Goal: Task Accomplishment & Management: Manage account settings

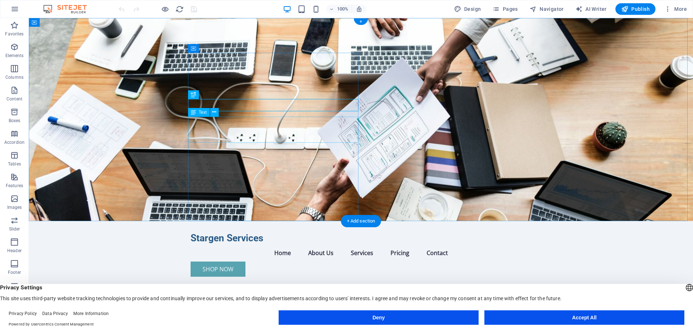
click at [200, 111] on span "Text" at bounding box center [203, 112] width 8 height 4
click at [213, 112] on icon at bounding box center [214, 112] width 4 height 8
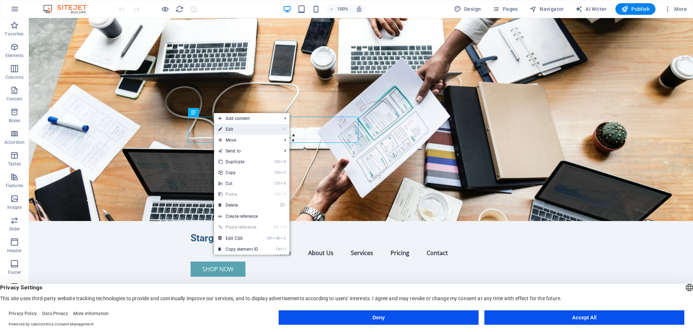
drag, startPoint x: 230, startPoint y: 130, endPoint x: 122, endPoint y: 113, distance: 109.9
click at [230, 130] on link "⏎ Edit" at bounding box center [238, 129] width 48 height 11
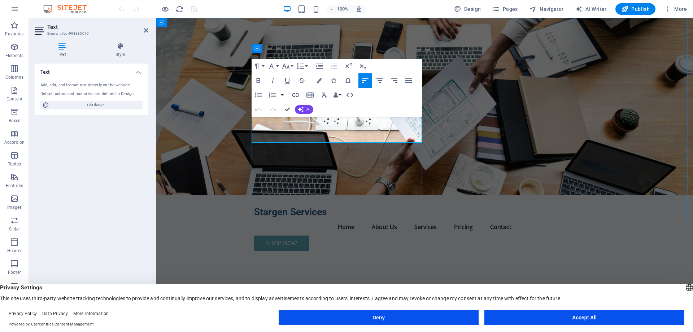
click at [351, 320] on p "Your one-stop shop for top-quality computer hardware, consumables, accessories,…" at bounding box center [424, 328] width 341 height 17
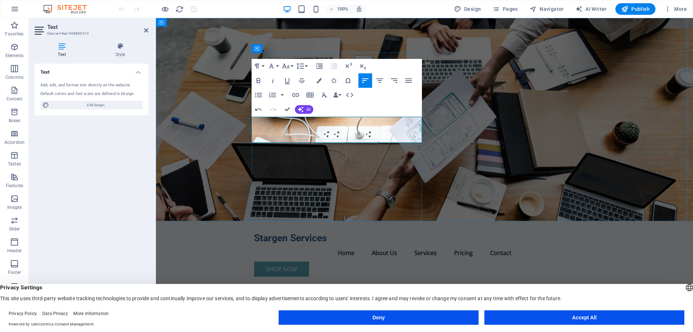
click at [448, 146] on figure at bounding box center [424, 119] width 537 height 203
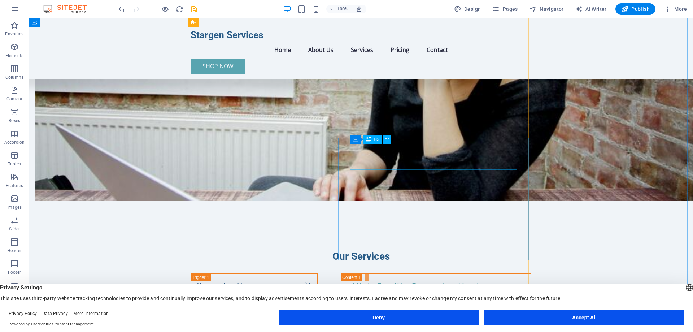
scroll to position [505, 0]
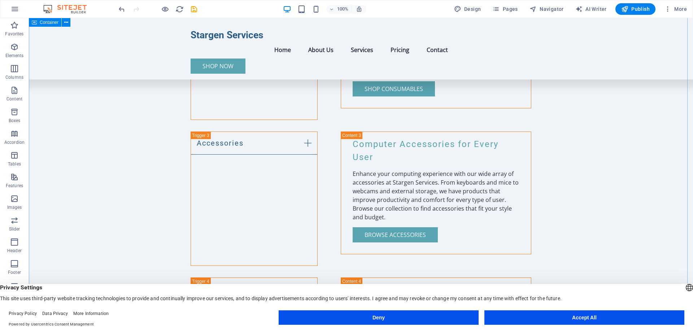
scroll to position [896, 0]
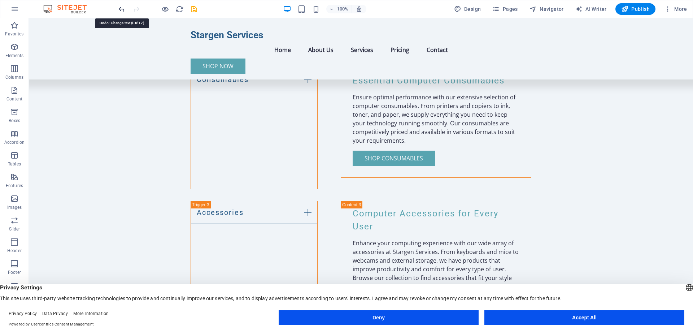
click at [122, 8] on icon "undo" at bounding box center [122, 9] width 8 height 8
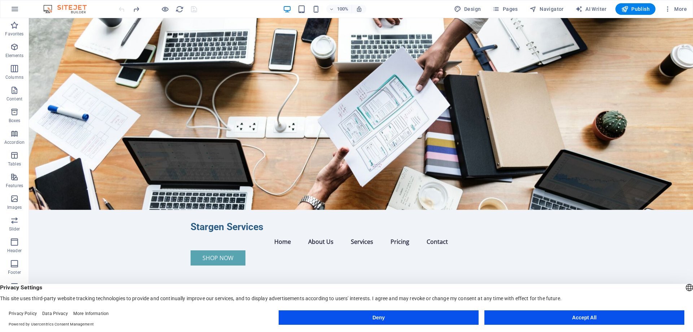
scroll to position [0, 0]
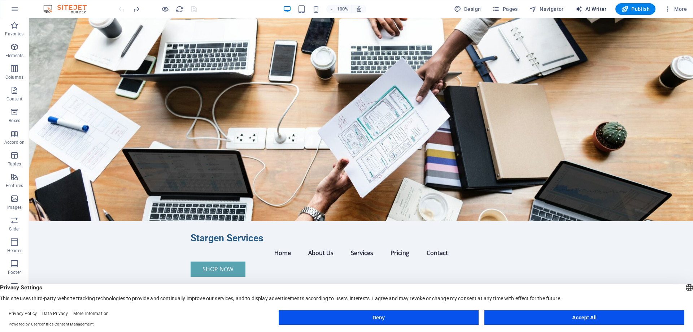
click at [591, 5] on button "AI Writer" at bounding box center [590, 9] width 37 height 12
select select "English"
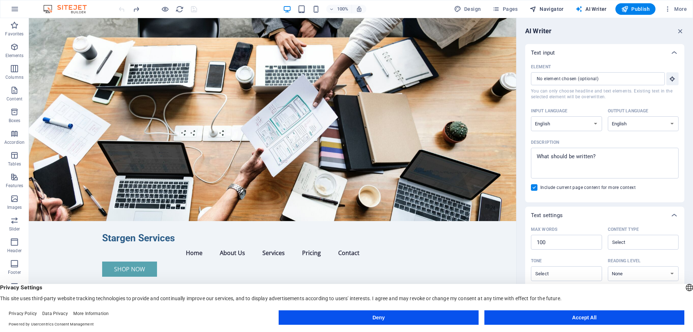
click at [551, 10] on span "Navigator" at bounding box center [546, 8] width 34 height 7
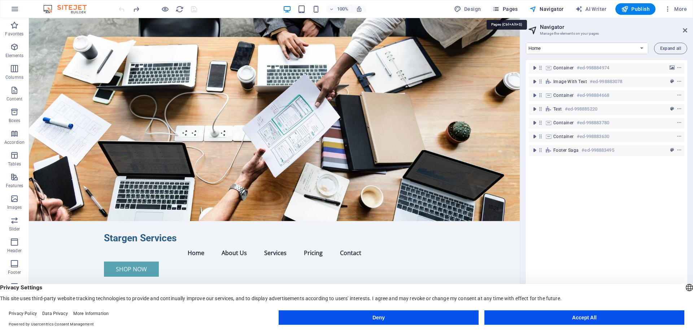
click at [517, 6] on span "Pages" at bounding box center [504, 8] width 25 height 7
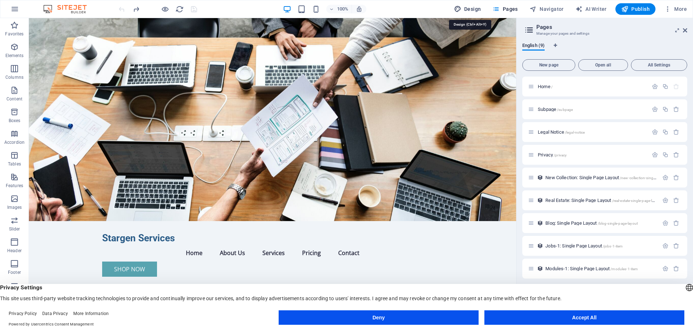
click at [472, 9] on span "Design" at bounding box center [467, 8] width 27 height 7
select select "px"
select select "200"
select select "px"
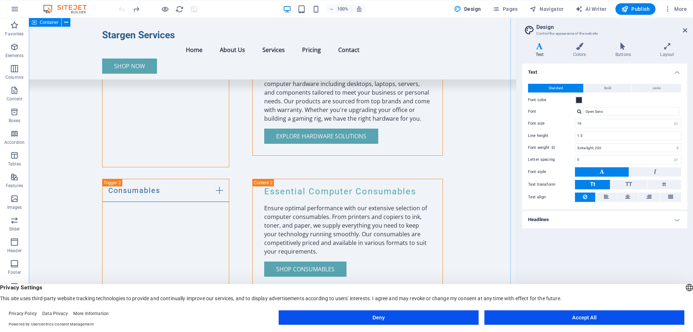
scroll to position [794, 0]
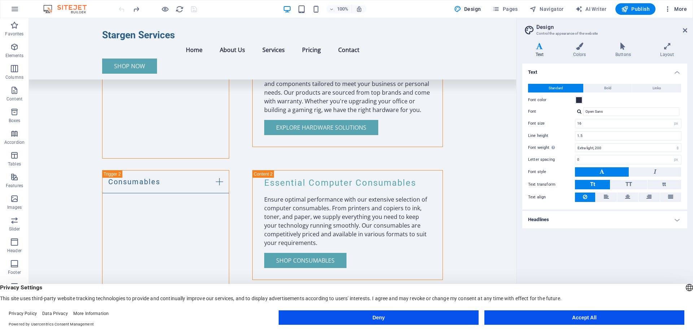
click at [684, 7] on span "More" at bounding box center [675, 8] width 23 height 7
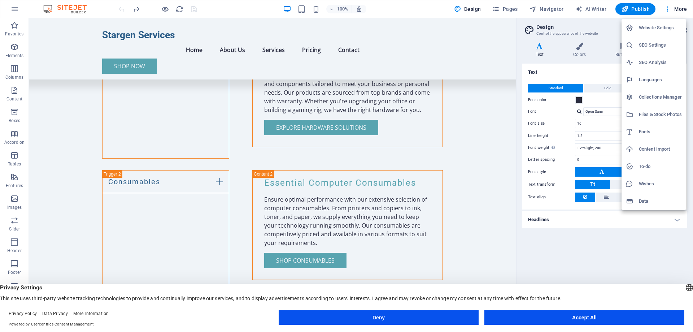
click at [671, 8] on div at bounding box center [346, 166] width 693 height 332
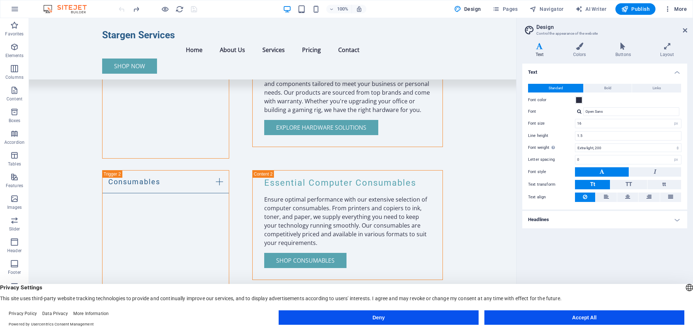
click at [678, 8] on span "More" at bounding box center [675, 8] width 23 height 7
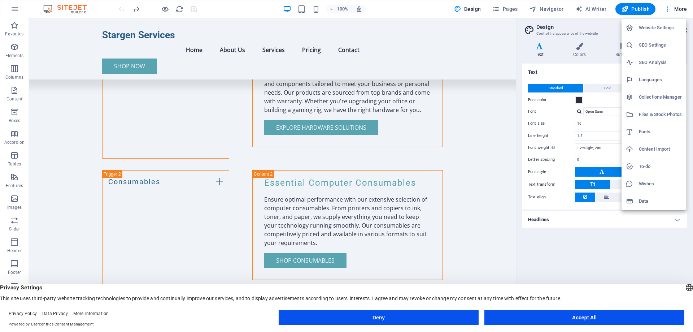
click at [18, 10] on div at bounding box center [346, 166] width 693 height 332
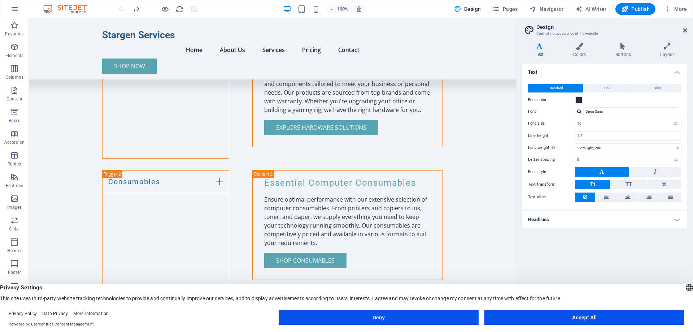
click at [15, 10] on icon "button" at bounding box center [14, 9] width 9 height 9
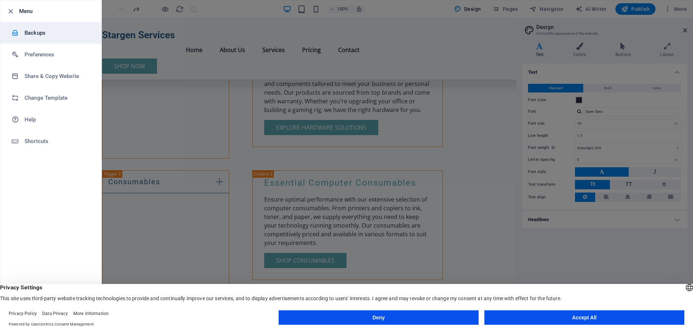
click at [37, 29] on h6 "Backups" at bounding box center [58, 33] width 67 height 9
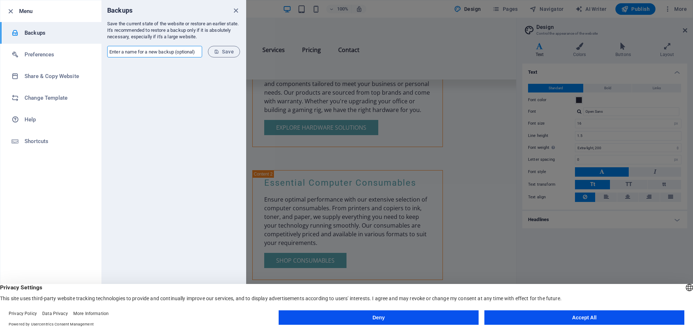
click at [162, 51] on input "text" at bounding box center [154, 52] width 95 height 12
type input "s"
type input "Stargen"
click at [223, 49] on span "Save" at bounding box center [224, 52] width 20 height 6
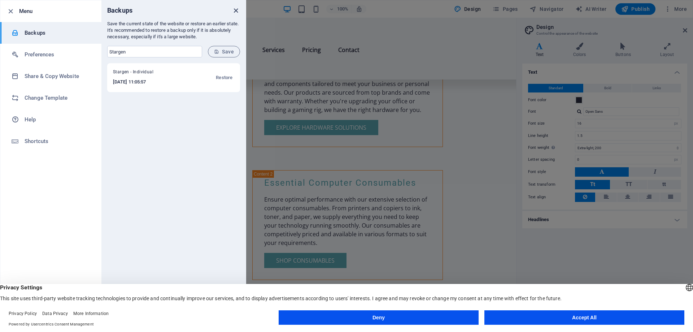
click at [236, 9] on icon "close" at bounding box center [236, 10] width 8 height 8
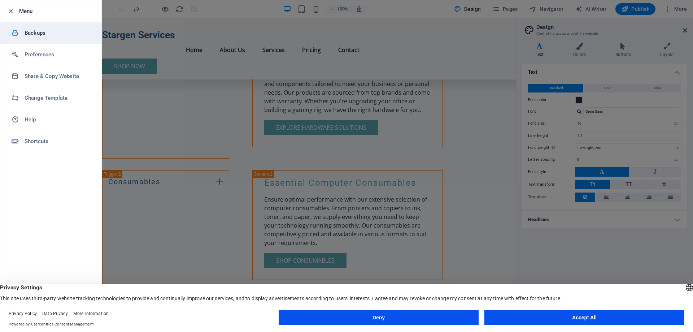
click at [47, 32] on h6 "Backups" at bounding box center [58, 33] width 67 height 9
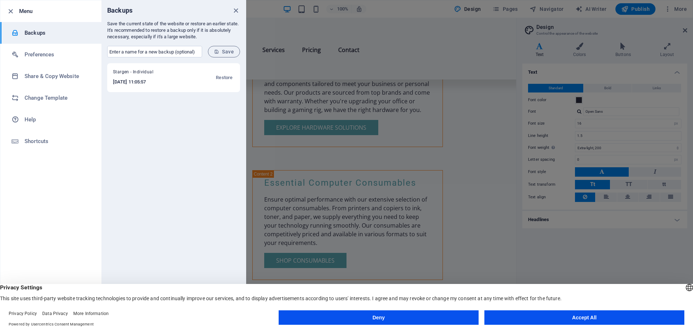
click at [685, 29] on div at bounding box center [346, 166] width 693 height 332
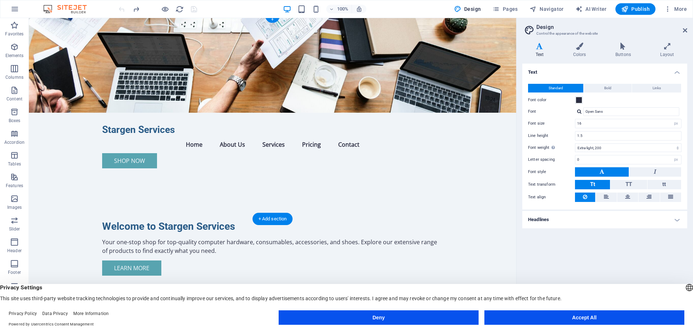
scroll to position [0, 0]
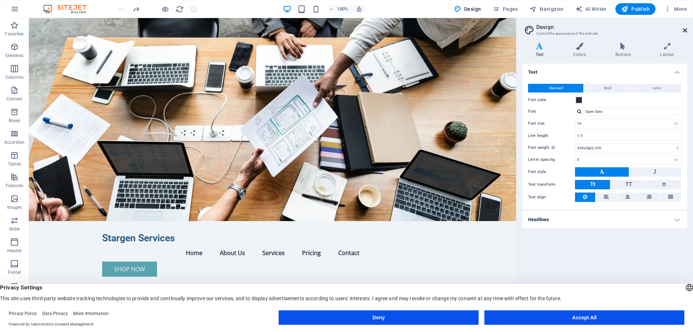
click at [684, 29] on icon at bounding box center [685, 30] width 4 height 6
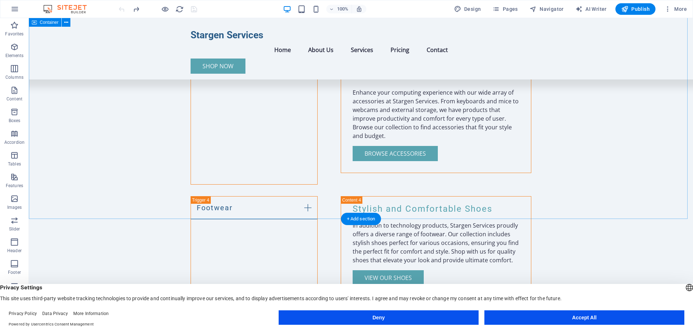
scroll to position [1227, 0]
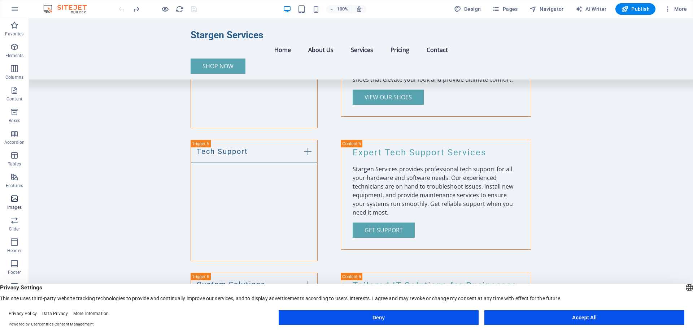
click at [18, 202] on icon "button" at bounding box center [14, 198] width 9 height 9
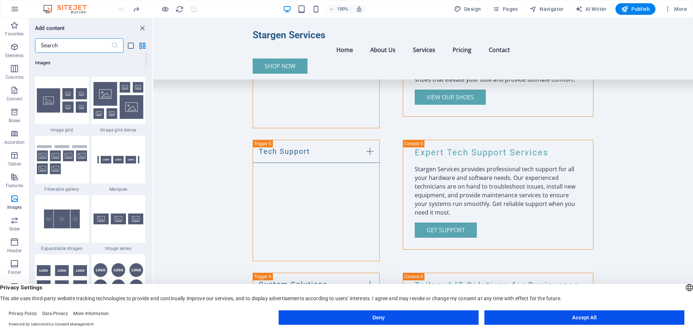
scroll to position [3694, 0]
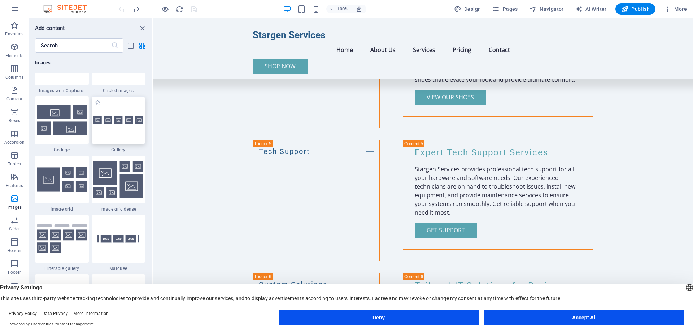
click at [110, 110] on div at bounding box center [119, 120] width 54 height 48
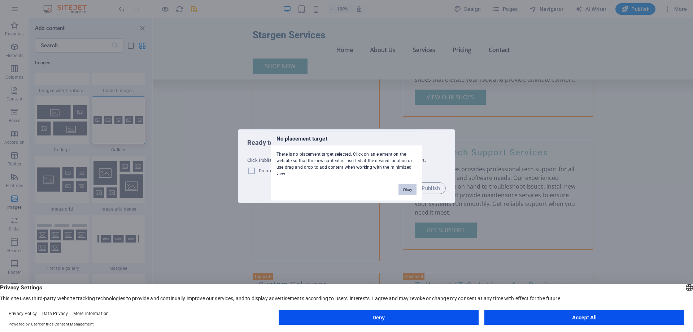
click at [411, 187] on button "Okay" at bounding box center [407, 189] width 18 height 11
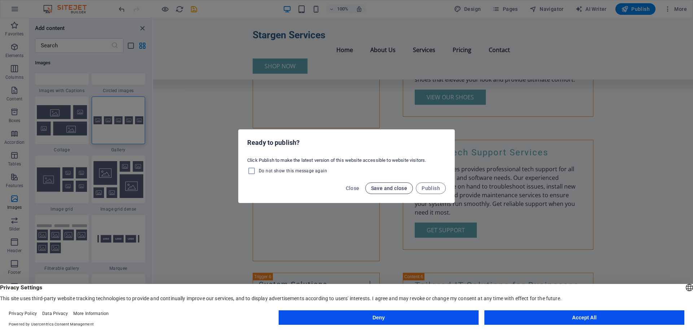
click at [394, 184] on button "Save and close" at bounding box center [389, 188] width 48 height 12
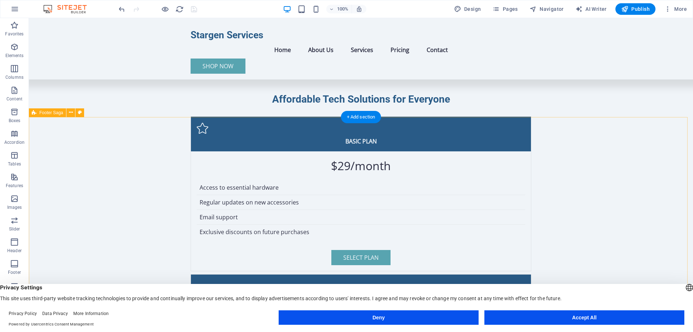
scroll to position [1762, 0]
